Goal: Task Accomplishment & Management: Manage account settings

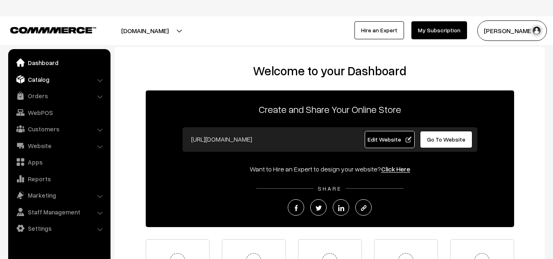
click at [52, 79] on link "Catalog" at bounding box center [58, 79] width 97 height 15
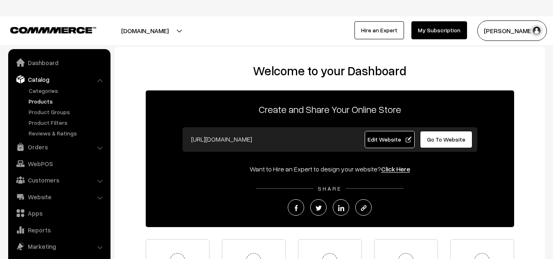
click at [47, 100] on link "Products" at bounding box center [67, 101] width 81 height 9
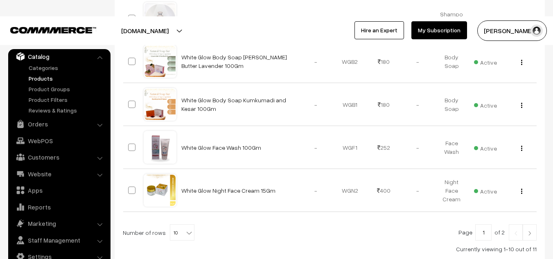
scroll to position [534, 0]
click at [529, 231] on img at bounding box center [529, 233] width 7 height 5
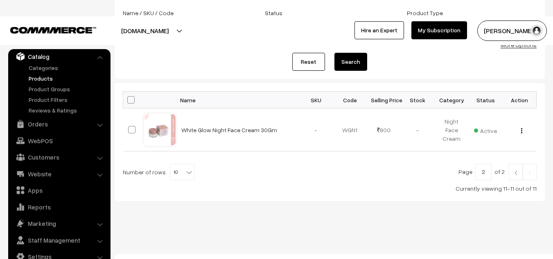
scroll to position [99, 0]
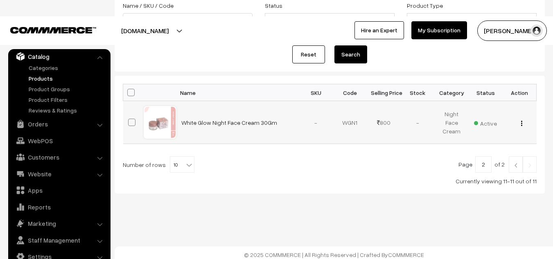
click at [524, 122] on div "View Edit Delete" at bounding box center [520, 122] width 24 height 9
click at [521, 122] on img "button" at bounding box center [521, 123] width 1 height 5
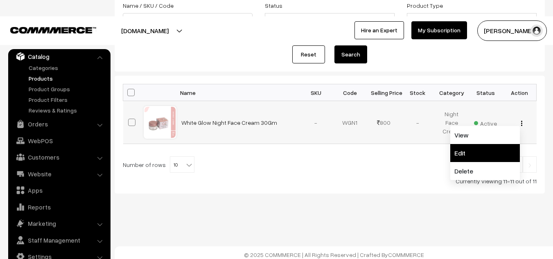
click at [465, 150] on link "Edit" at bounding box center [485, 153] width 70 height 18
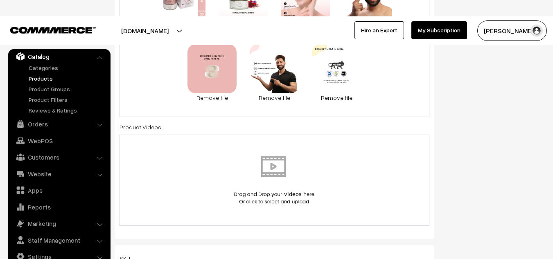
scroll to position [439, 0]
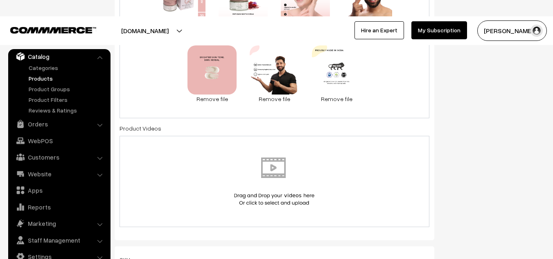
click at [278, 178] on img at bounding box center [274, 182] width 84 height 48
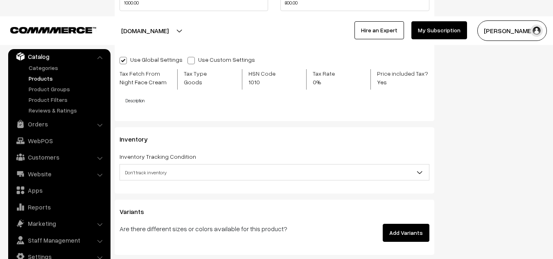
scroll to position [883, 0]
